Goal: Check status

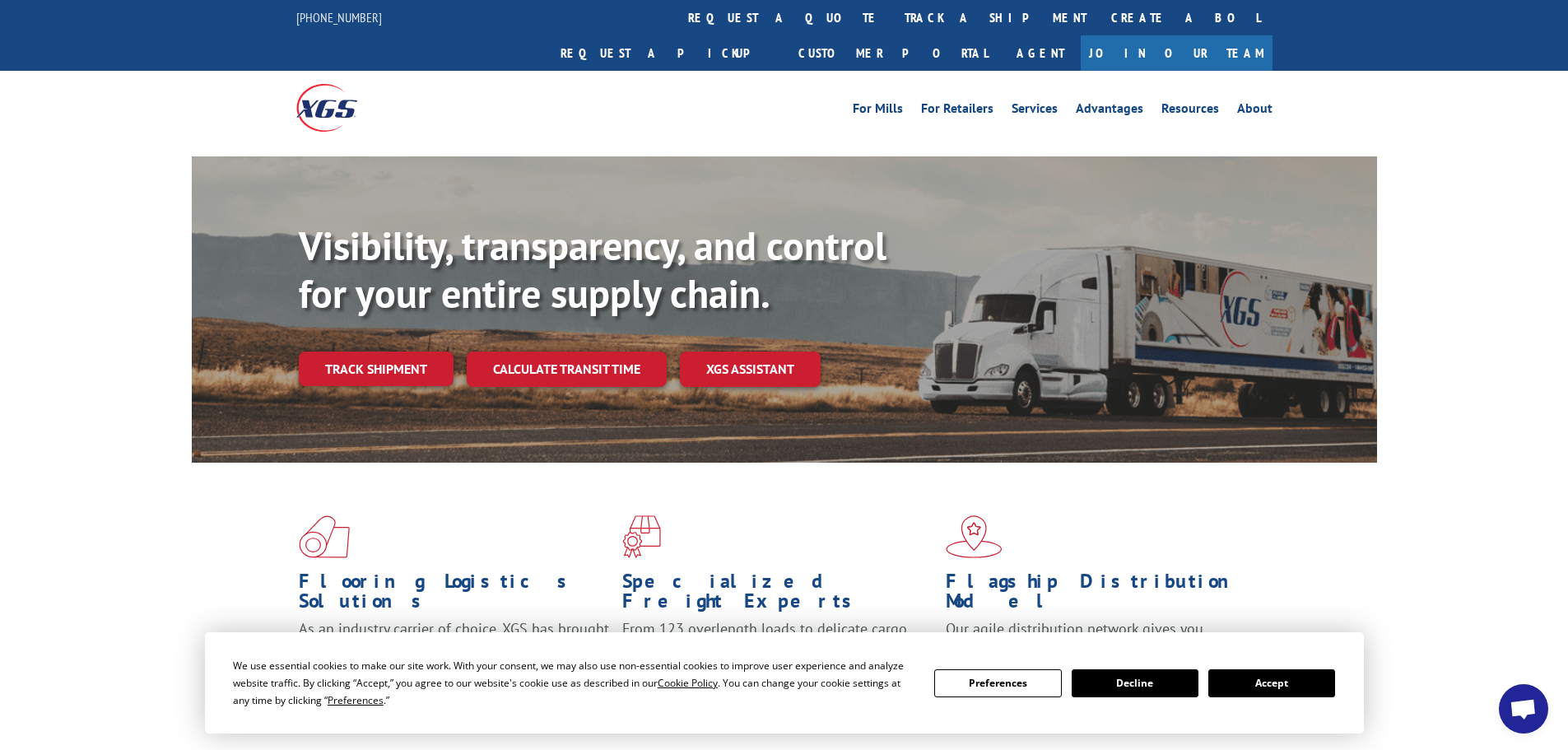
click at [1273, 678] on button "Accept" at bounding box center [1271, 684] width 126 height 28
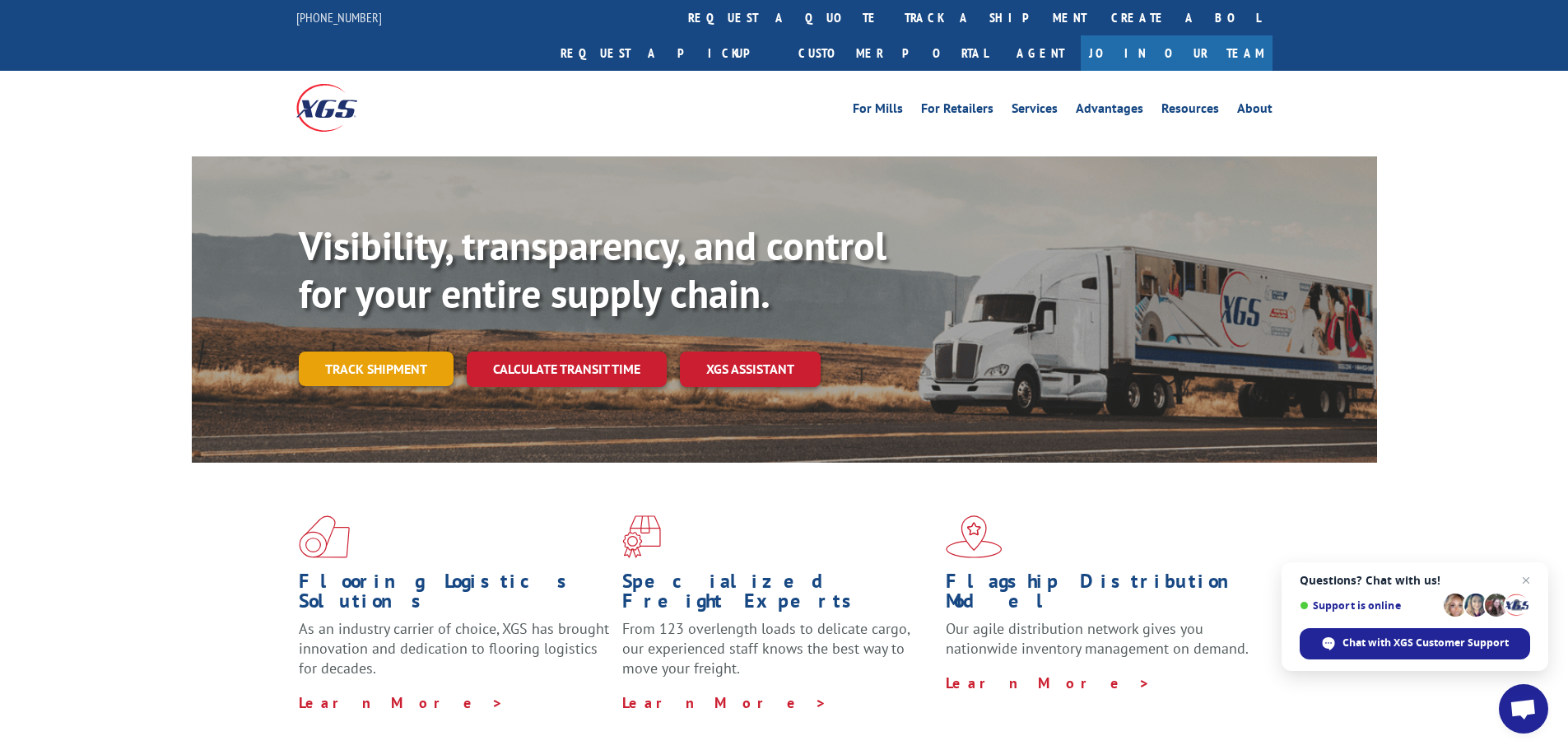
click at [388, 351] on link "Track shipment" at bounding box center [375, 368] width 154 height 35
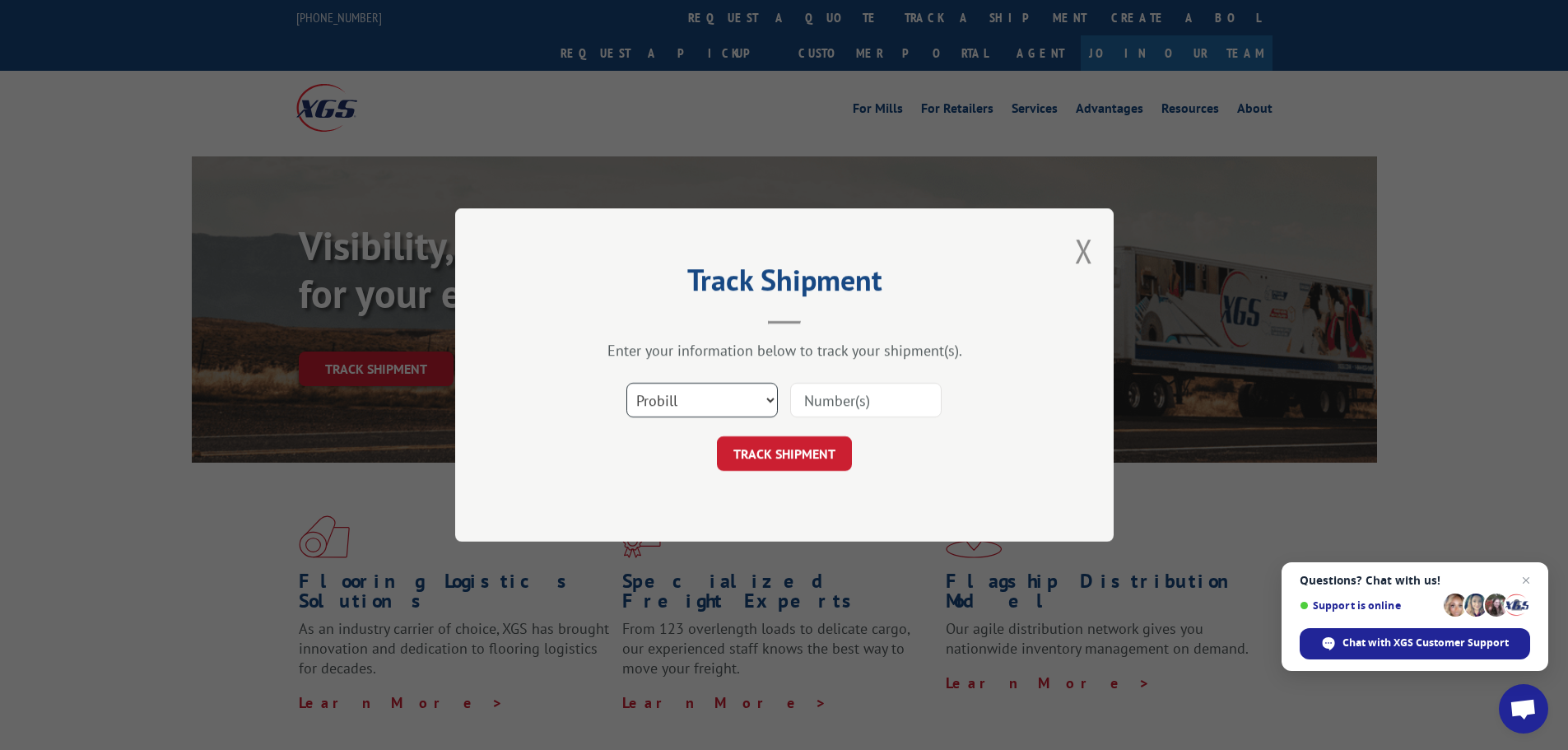
click at [711, 399] on select "Select category... Probill BOL PO" at bounding box center [702, 400] width 152 height 35
select select "po"
click at [626, 383] on select "Select category... Probill BOL PO" at bounding box center [702, 400] width 152 height 35
click at [844, 403] on input at bounding box center [866, 400] width 152 height 35
paste input "16944831"
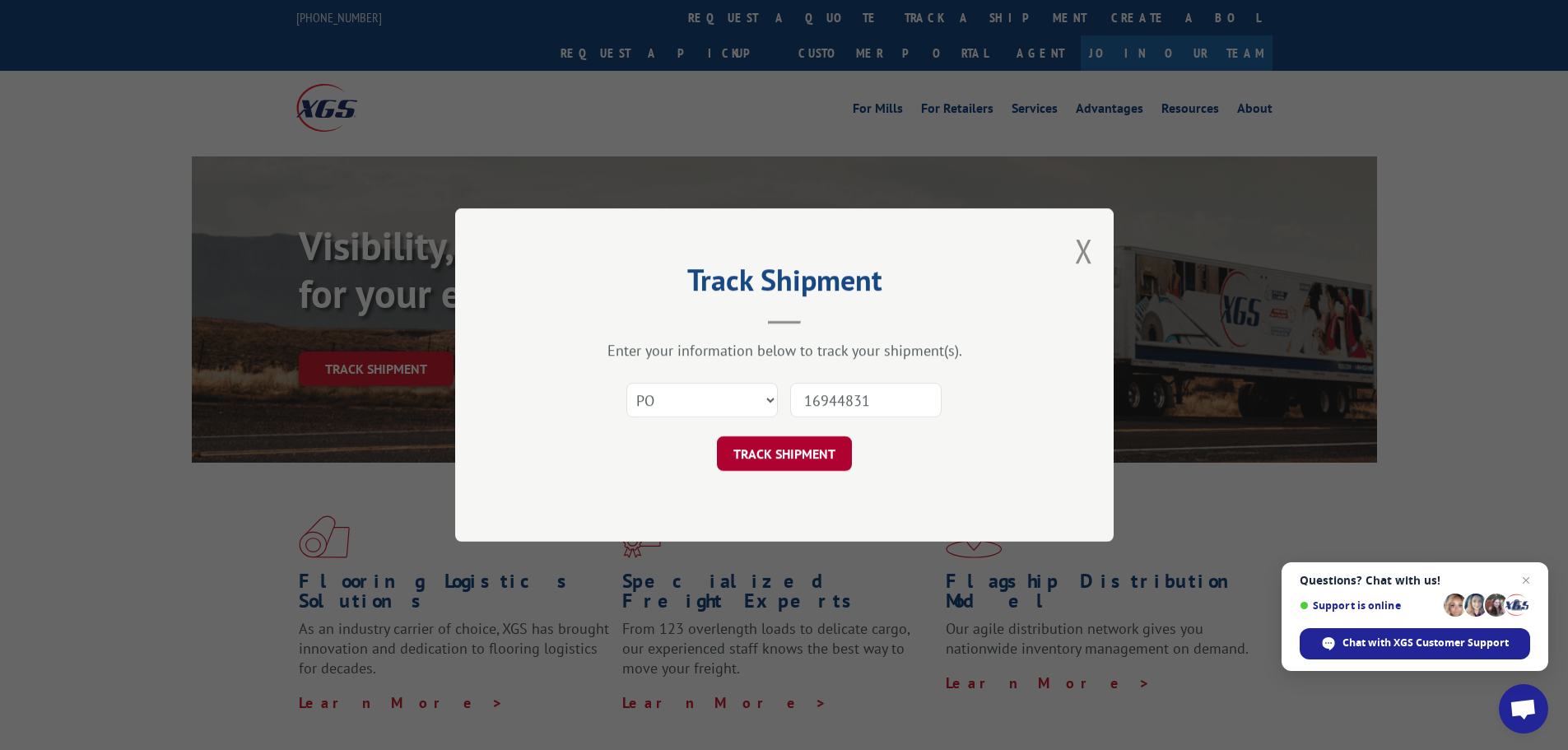
type input "16944831"
click at [801, 452] on button "TRACK SHIPMENT" at bounding box center [784, 453] width 135 height 35
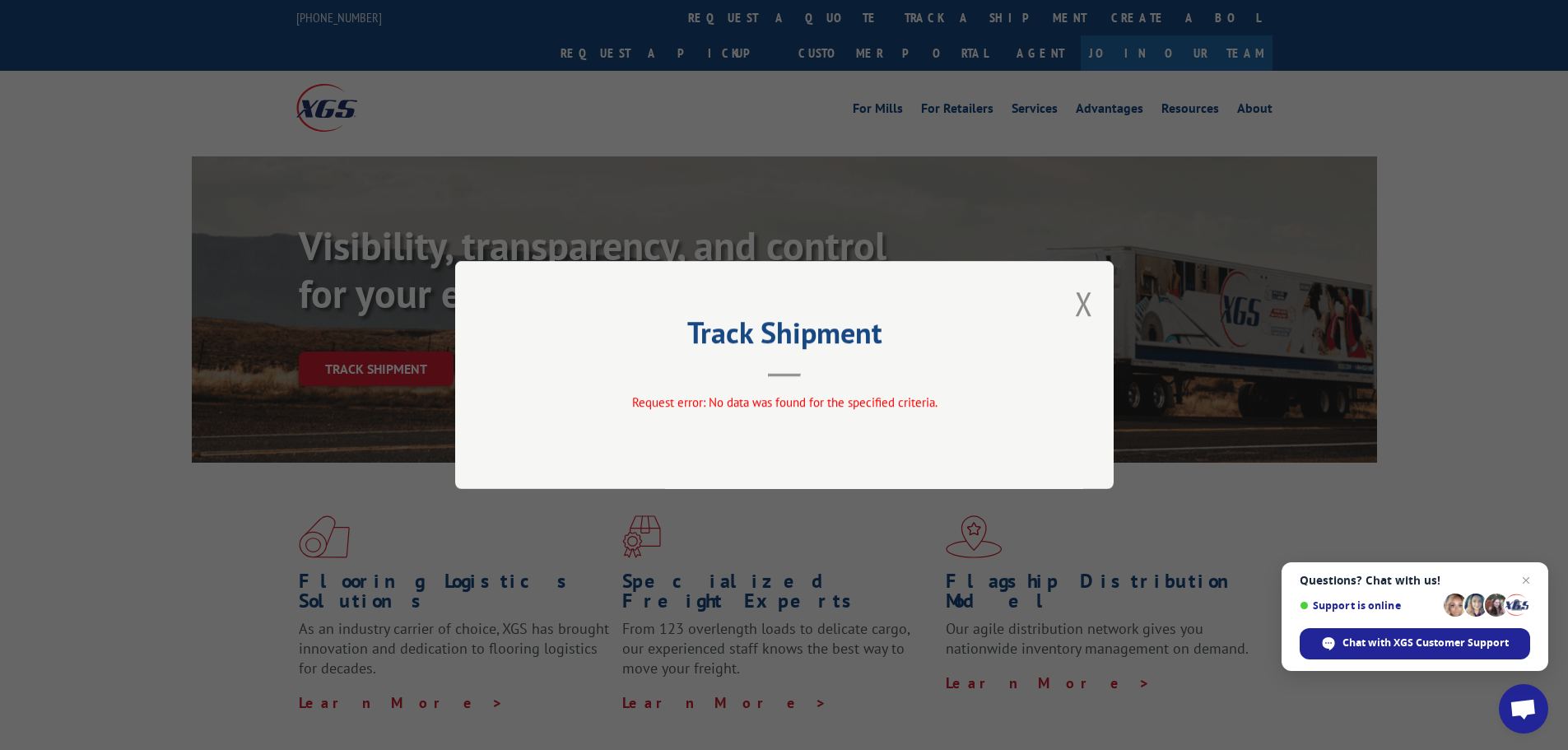
click at [1094, 317] on div "Track Shipment Request error: No data was found for the specified criteria." at bounding box center [784, 375] width 658 height 228
click at [1087, 303] on button "Close modal" at bounding box center [1083, 303] width 18 height 44
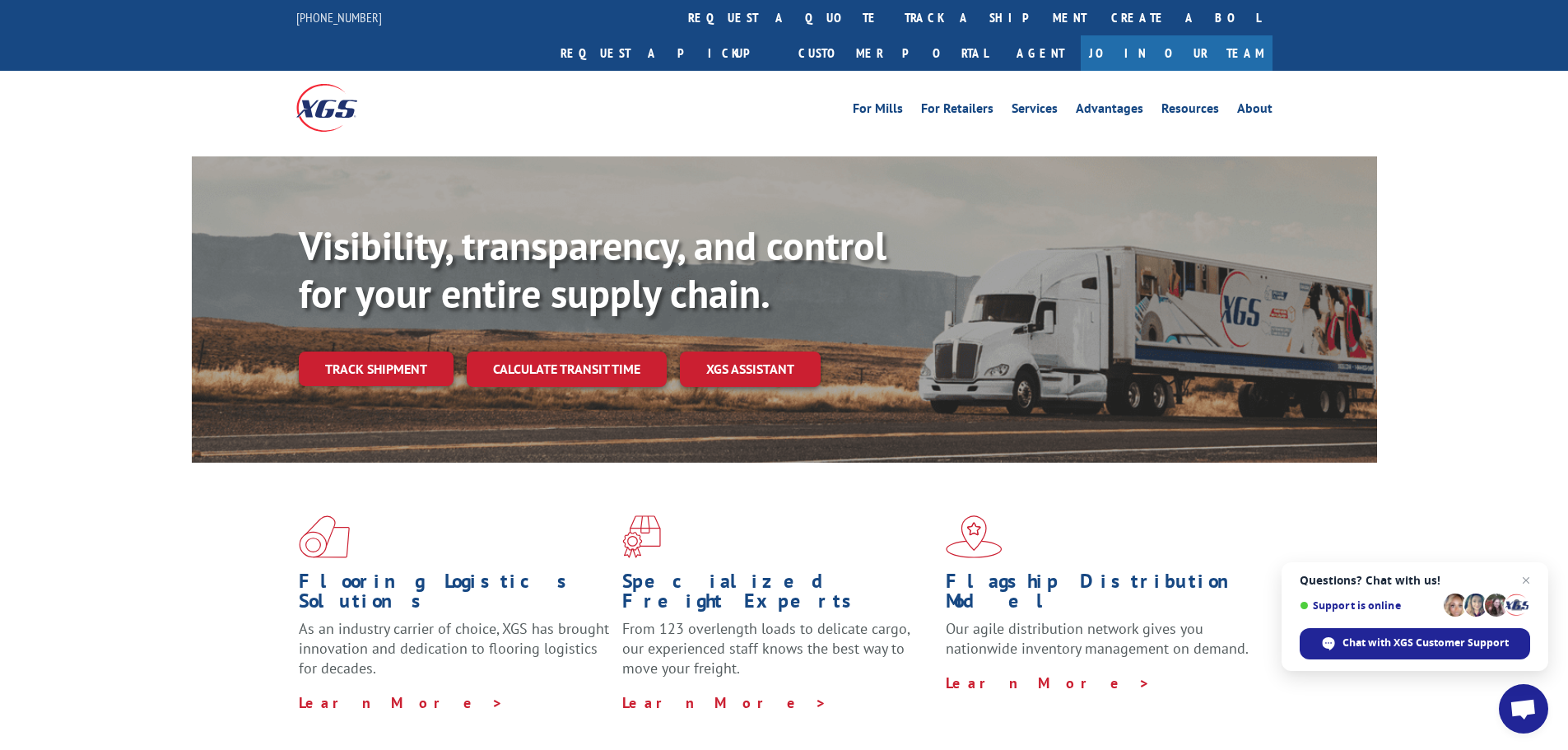
click at [1546, 706] on span "Open chat" at bounding box center [1523, 709] width 50 height 50
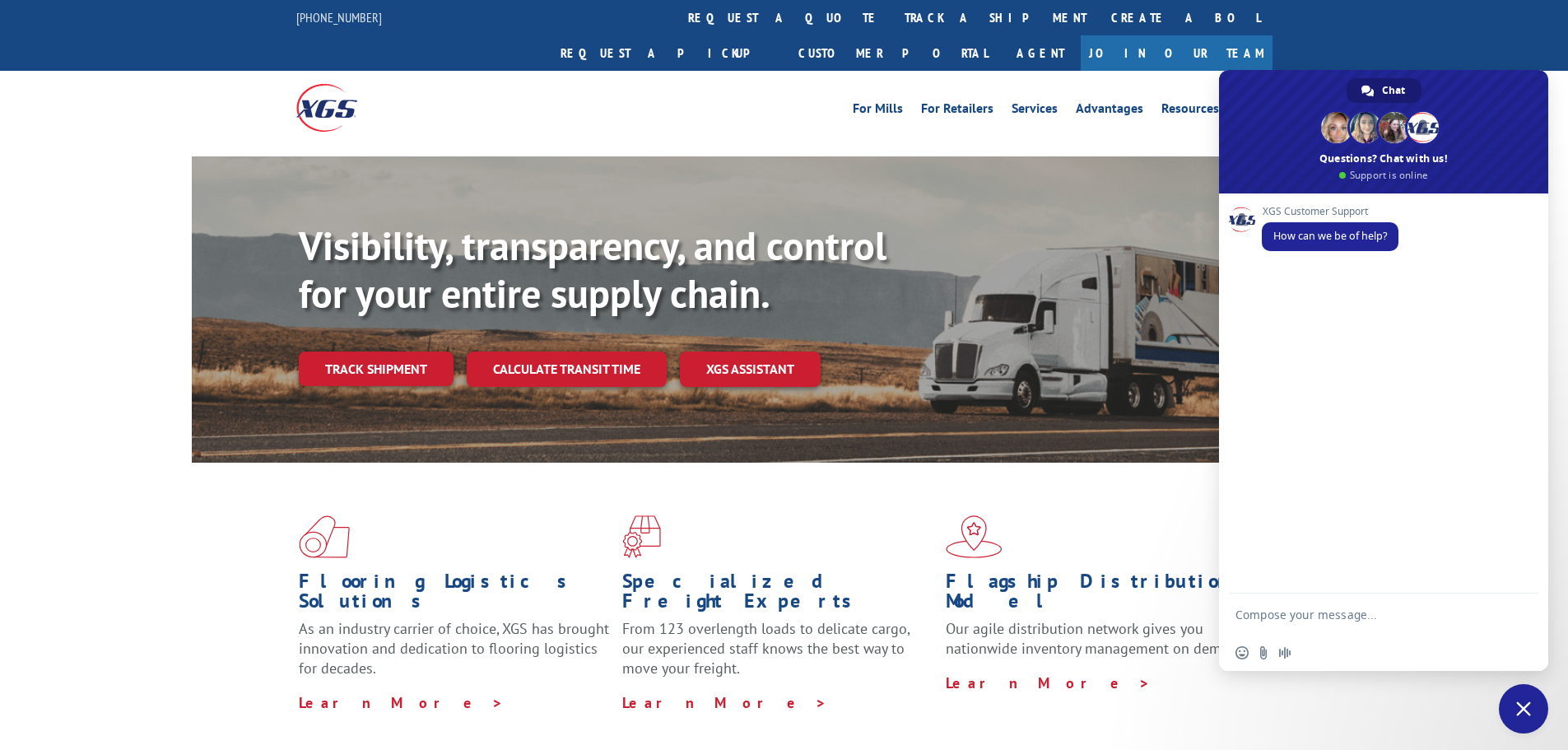
click at [1282, 621] on textarea "Compose your message..." at bounding box center [1367, 614] width 263 height 41
type textarea "TRACK MY PACKAGE 16944831"
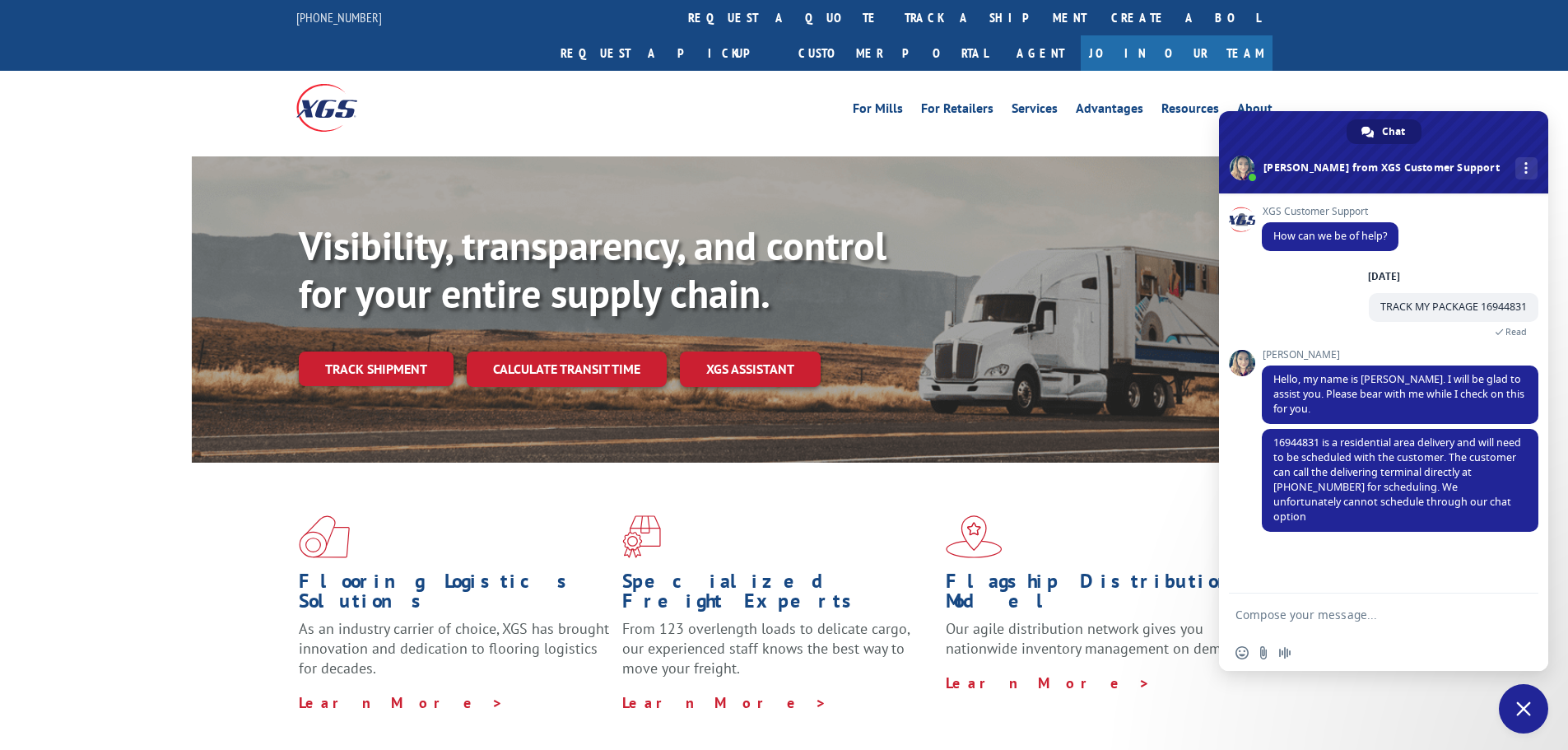
click at [1352, 620] on textarea "Compose your message..." at bounding box center [1367, 614] width 263 height 41
type textarea "Ok thank you so much for this information"
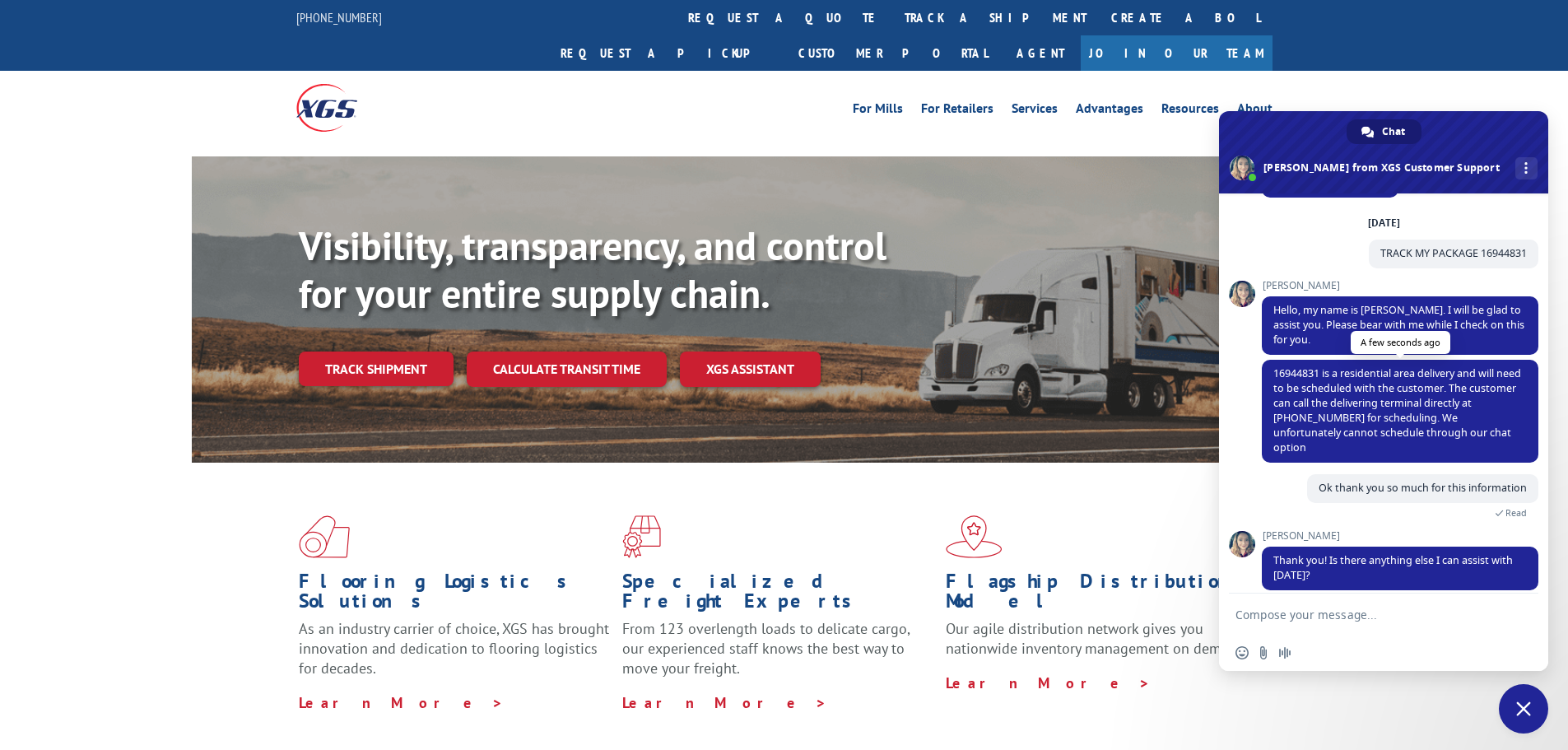
scroll to position [86, 0]
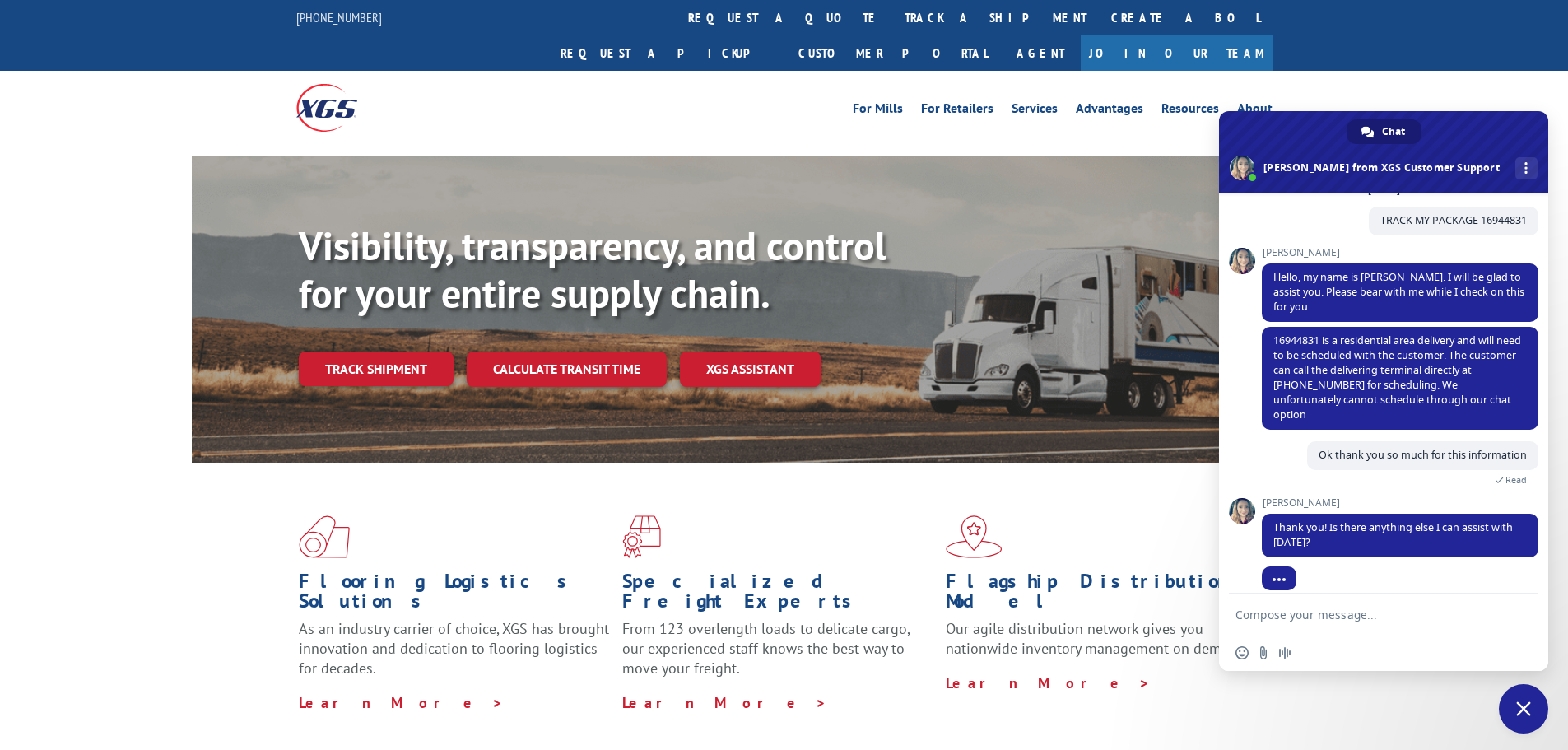
click at [1372, 616] on textarea "Compose your message..." at bounding box center [1367, 614] width 263 height 41
type textarea "No thats all for [DATE]!"
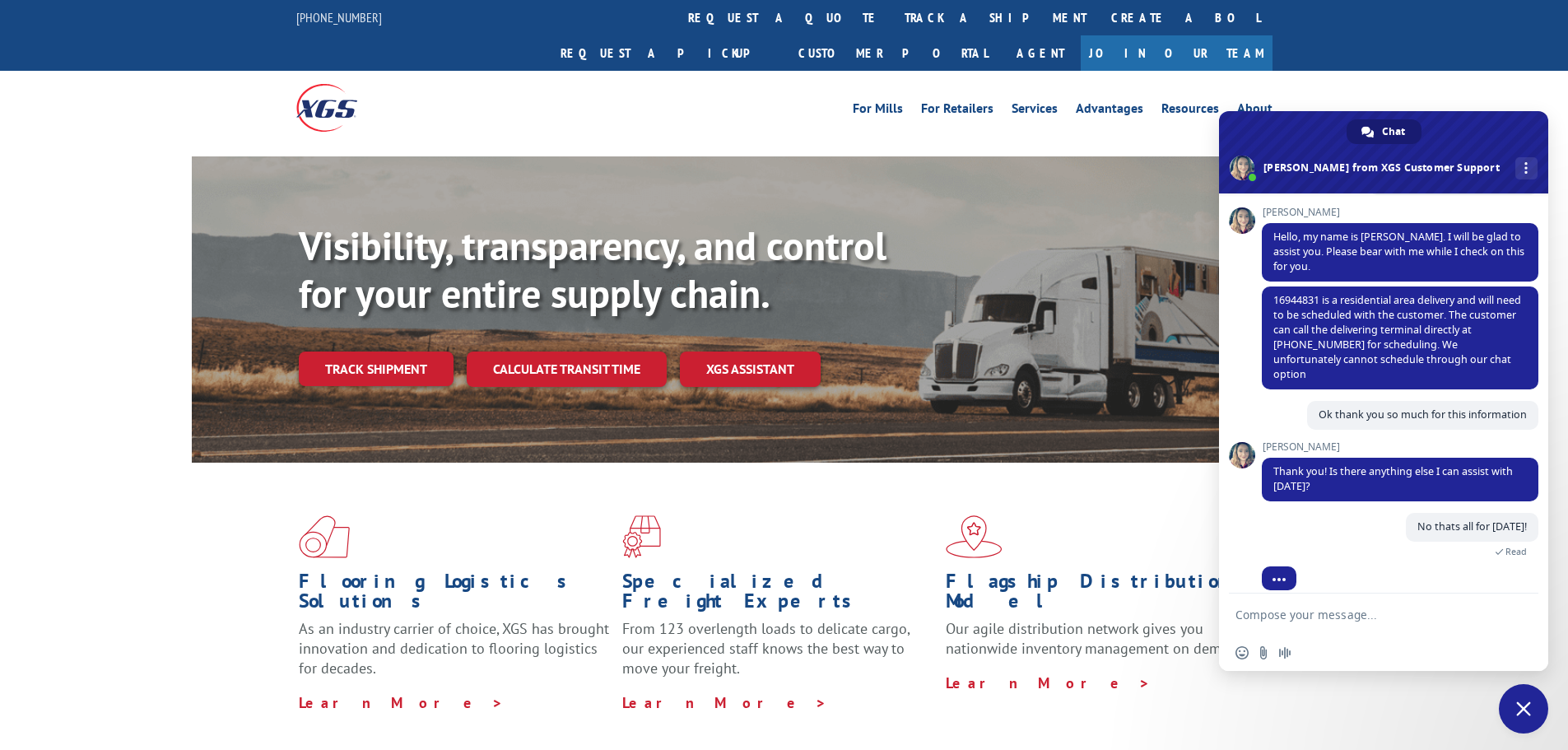
scroll to position [210, 0]
